Goal: Transaction & Acquisition: Purchase product/service

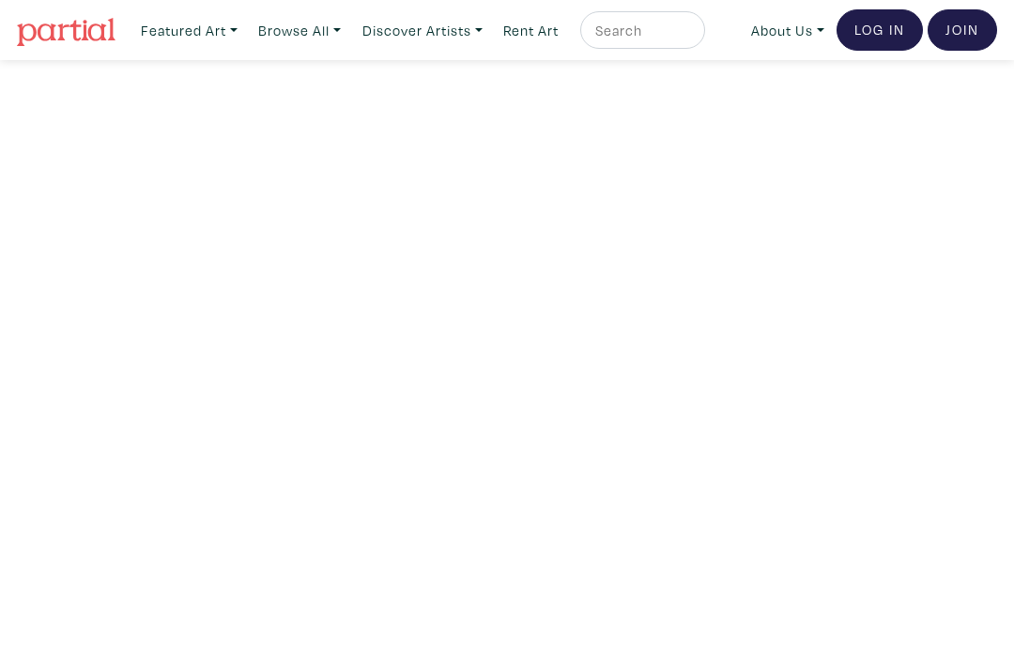
click at [294, 38] on link "Browse All" at bounding box center [300, 30] width 100 height 39
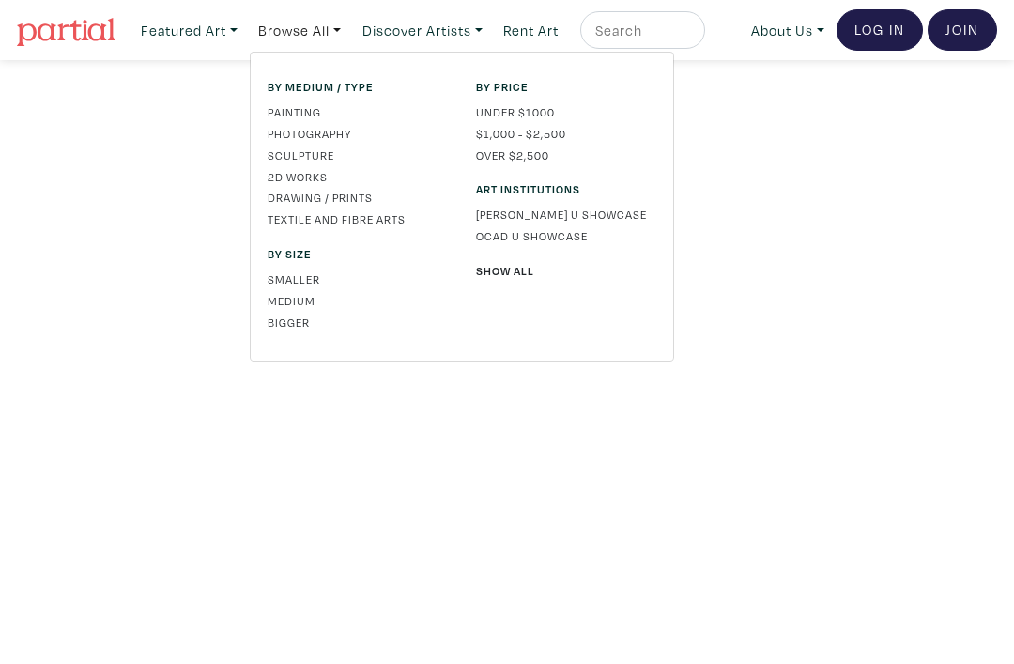
click at [305, 316] on link "Bigger" at bounding box center [358, 322] width 180 height 17
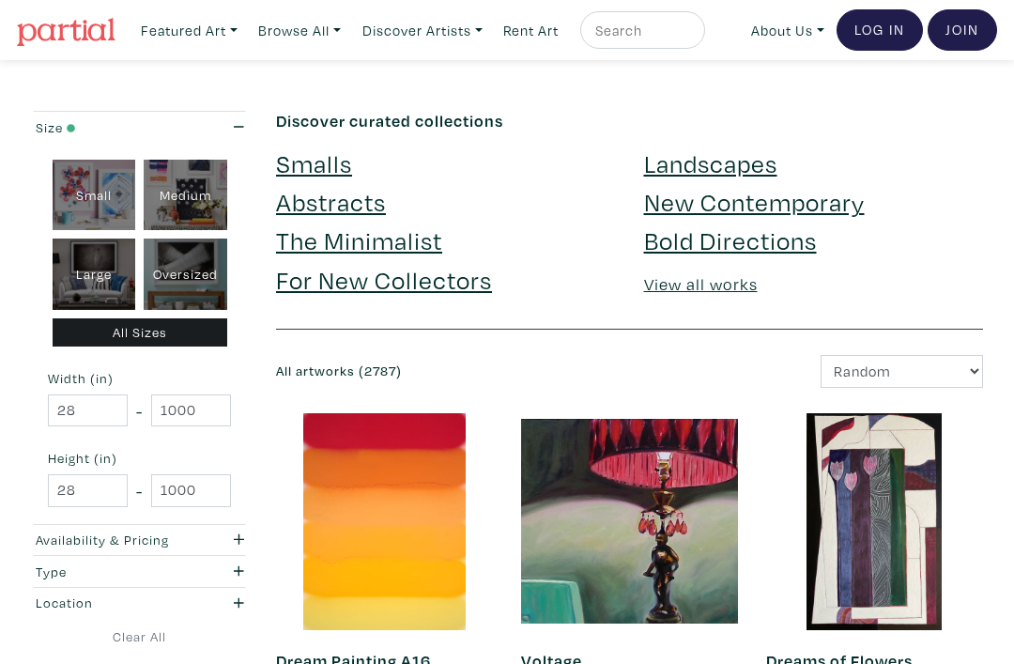
click at [107, 381] on small "Width (in)" at bounding box center [139, 378] width 183 height 13
click at [91, 377] on small "Width (in)" at bounding box center [139, 378] width 183 height 13
click at [111, 406] on input "28" at bounding box center [88, 410] width 80 height 33
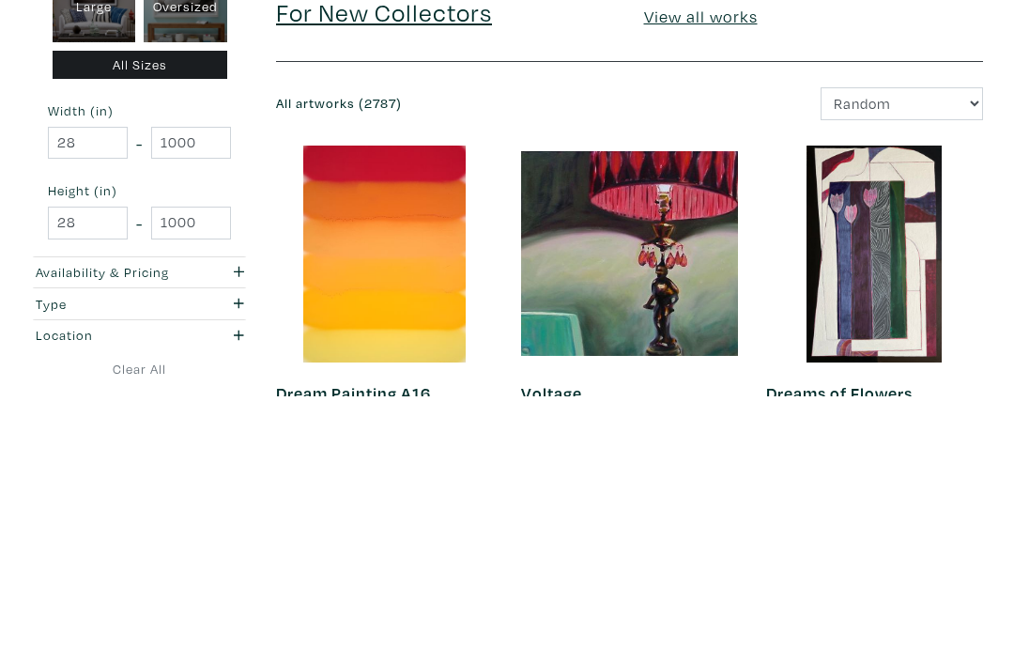
scroll to position [268, 0]
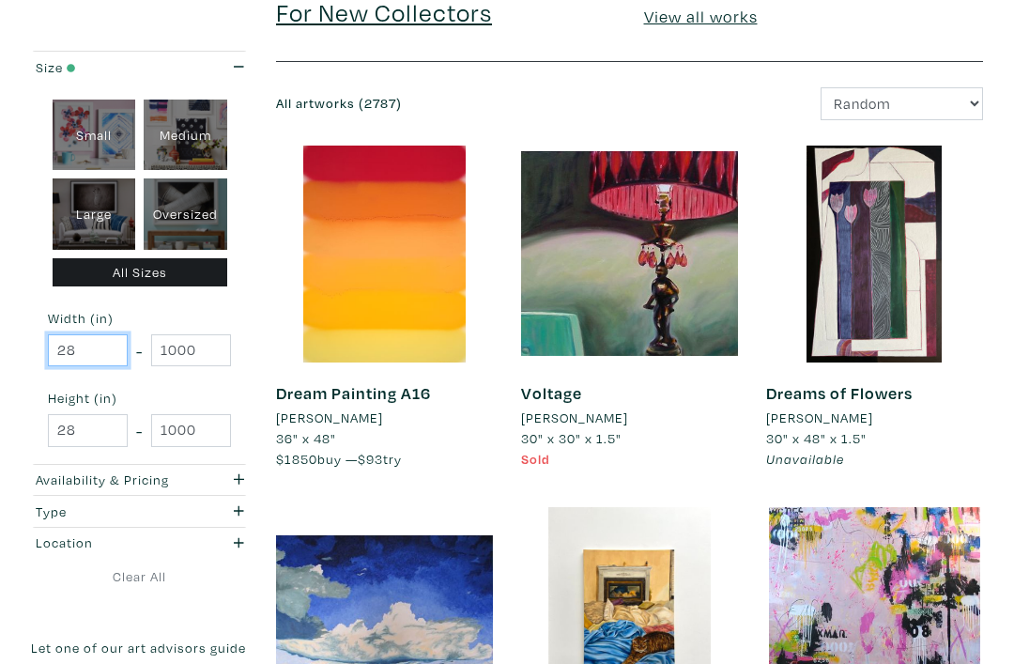
click at [84, 347] on input "28" at bounding box center [88, 350] width 80 height 33
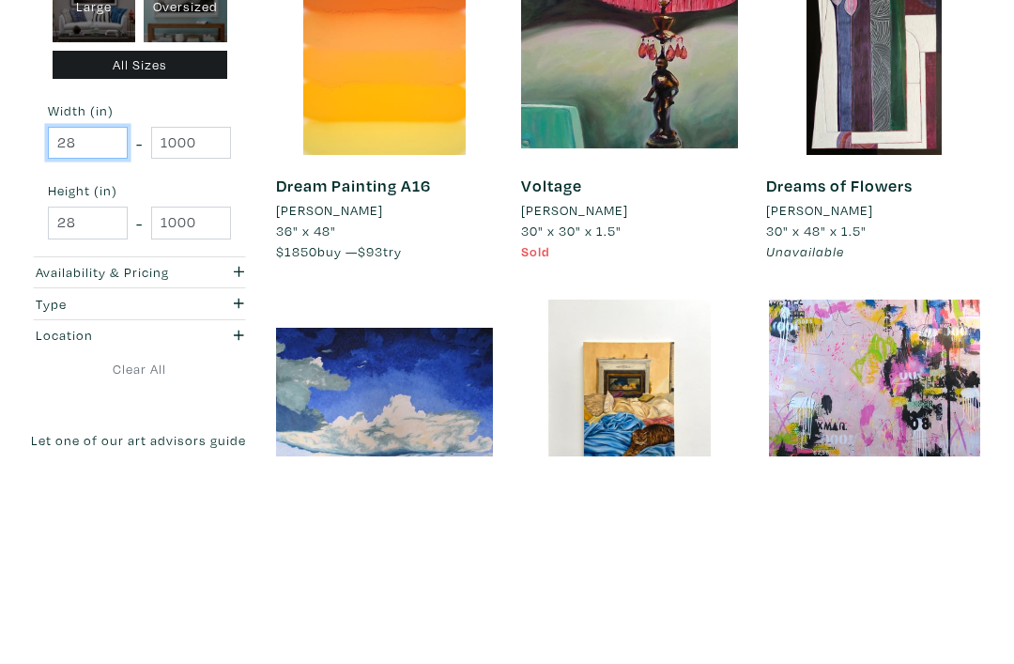
type input "2"
type input "40"
click at [197, 334] on input "1000" at bounding box center [191, 350] width 80 height 33
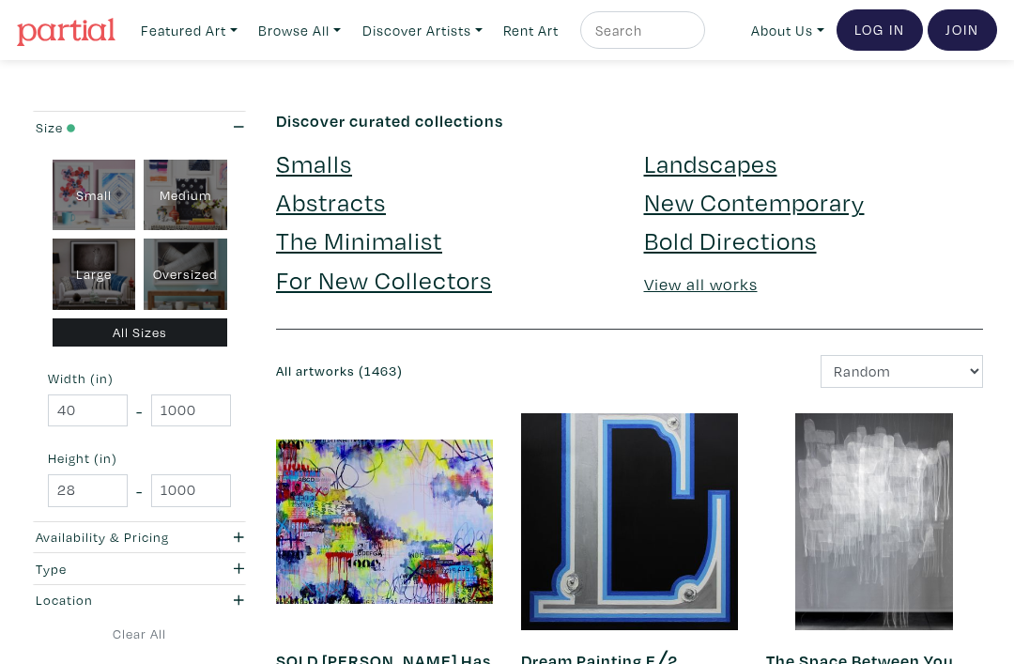
click at [191, 394] on input "1000" at bounding box center [191, 410] width 80 height 33
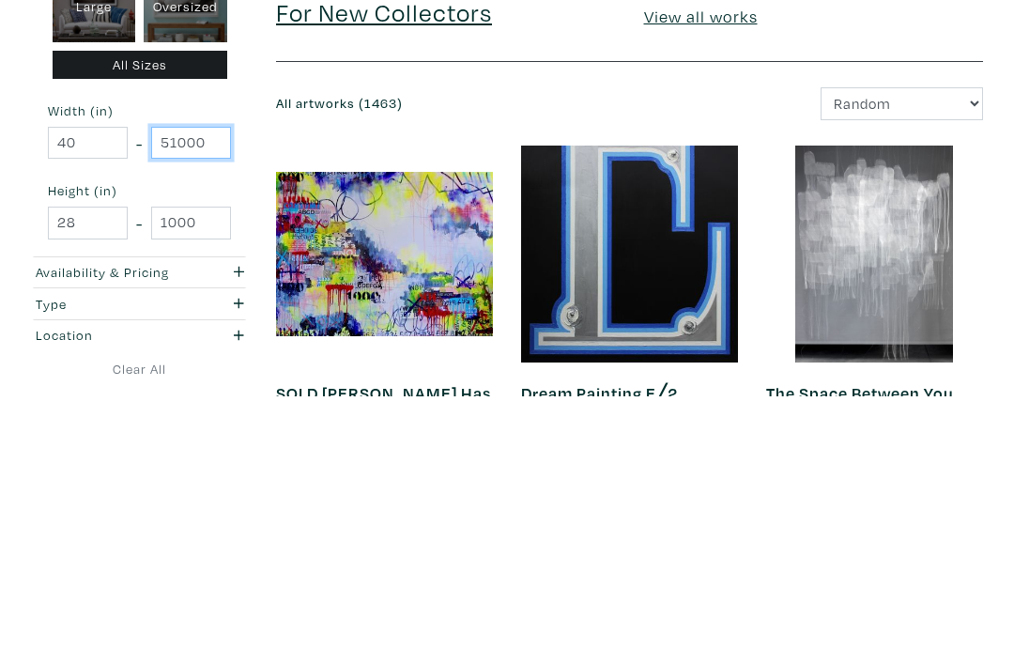
click at [217, 394] on input "51000" at bounding box center [191, 410] width 80 height 33
type input "5"
type input "50"
click at [81, 474] on input "28" at bounding box center [88, 490] width 80 height 33
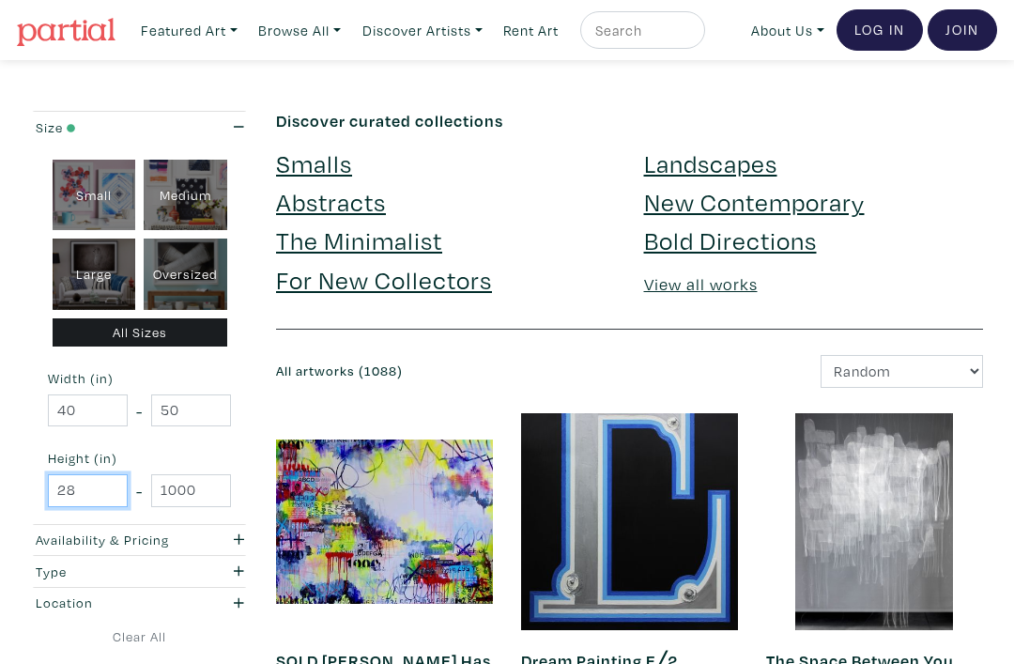
click at [91, 486] on input "28" at bounding box center [88, 490] width 80 height 33
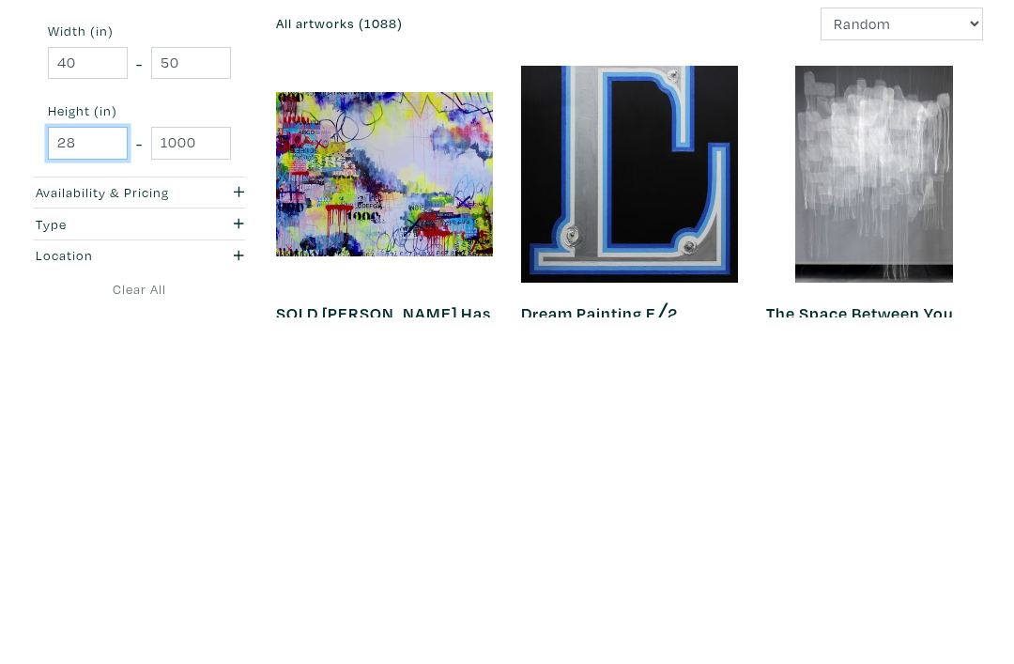
type input "2"
type input "10"
click at [184, 474] on input "1000" at bounding box center [191, 490] width 80 height 33
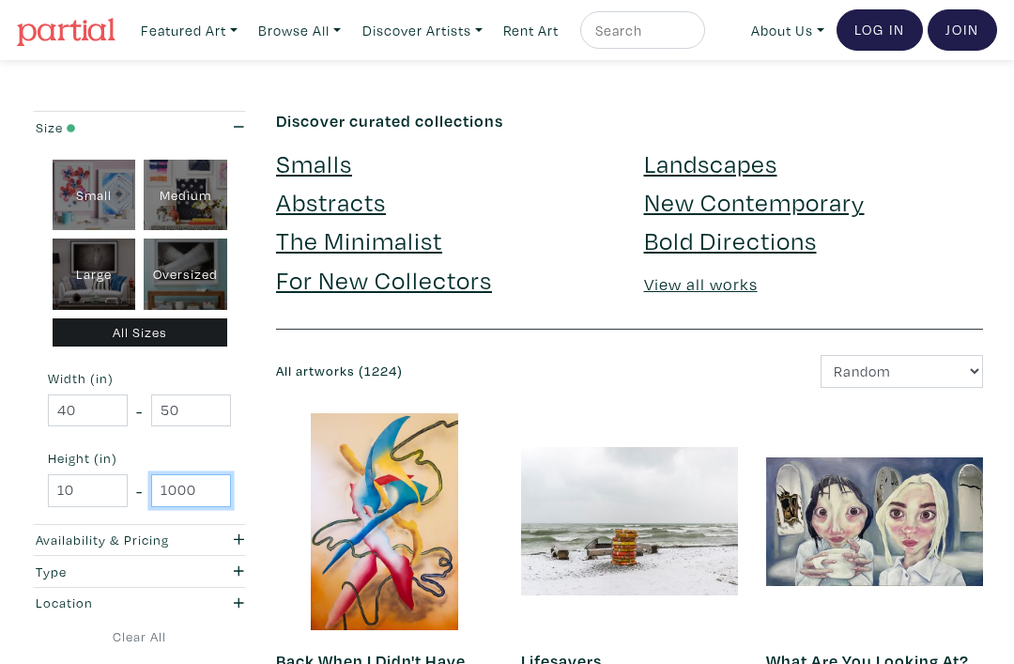
click at [205, 475] on input "1000" at bounding box center [191, 490] width 80 height 33
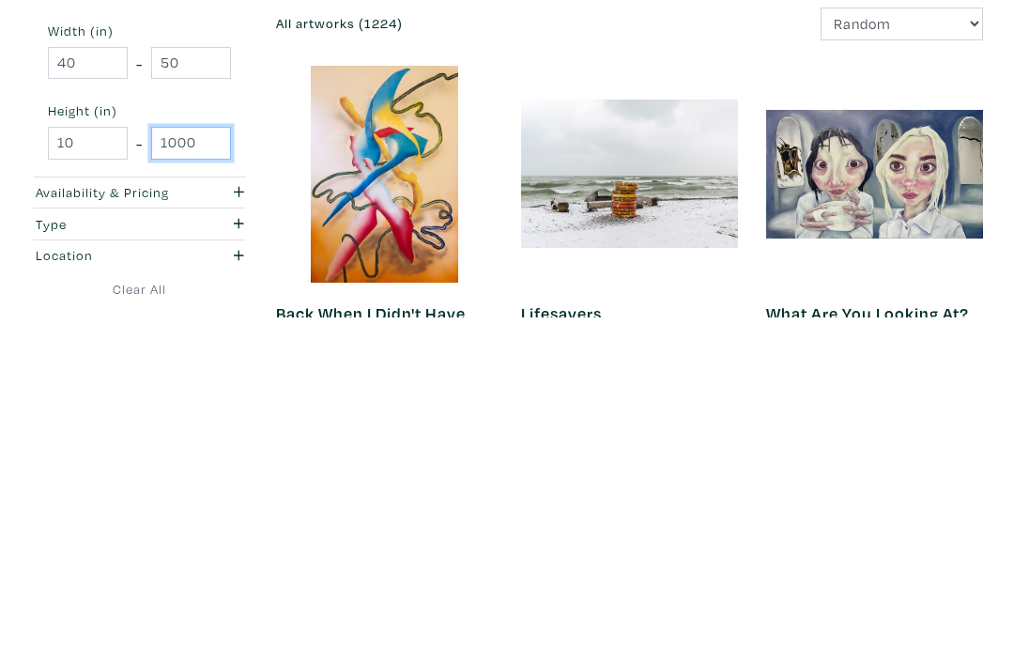
click at [205, 474] on input "1000" at bounding box center [191, 490] width 80 height 33
type input "1"
type input "20"
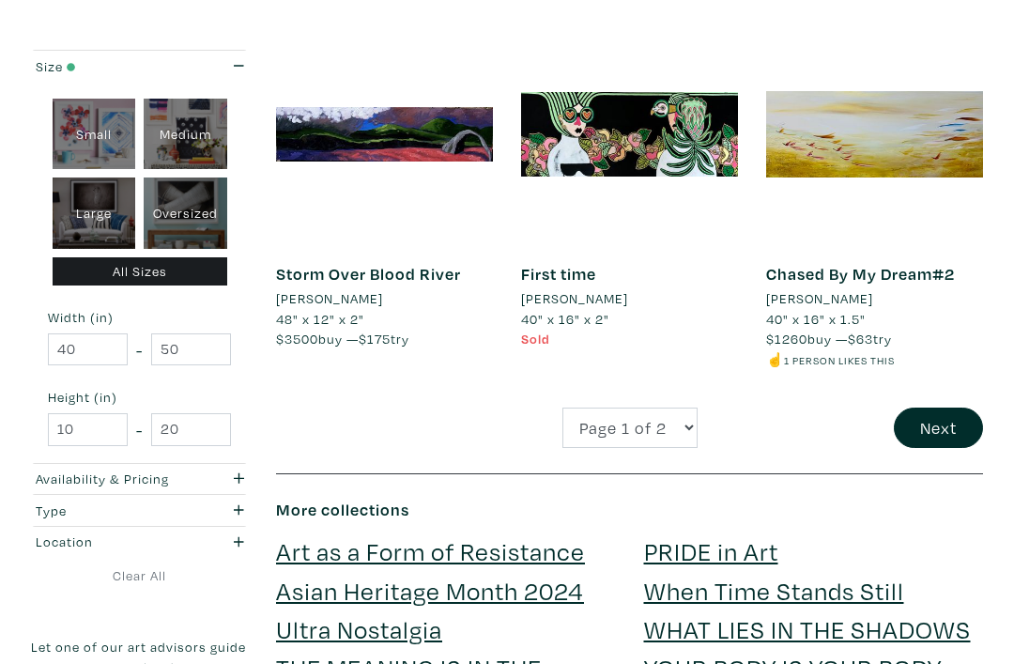
scroll to position [3113, 0]
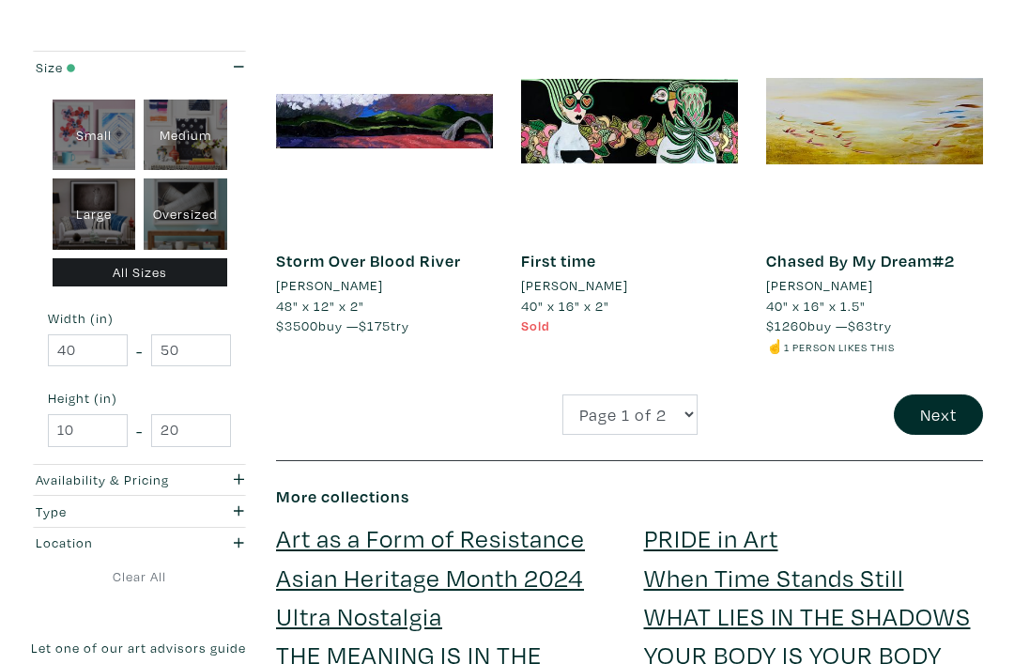
click at [959, 394] on button "Next" at bounding box center [938, 414] width 89 height 40
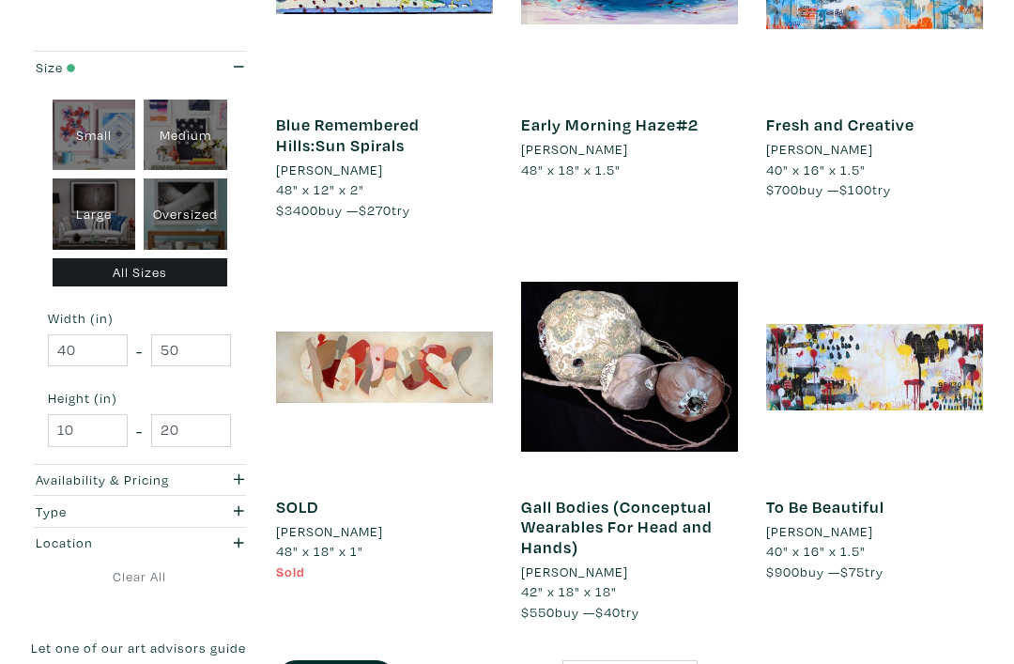
scroll to position [1359, 0]
